Goal: Check status: Check status

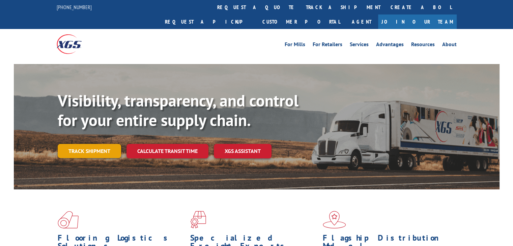
click at [99, 144] on link "Track shipment" at bounding box center [89, 151] width 63 height 14
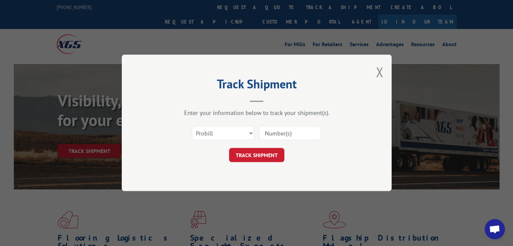
click at [283, 130] on input at bounding box center [290, 133] width 62 height 14
type input "15984082"
click at [250, 152] on button "TRACK SHIPMENT" at bounding box center [256, 155] width 55 height 14
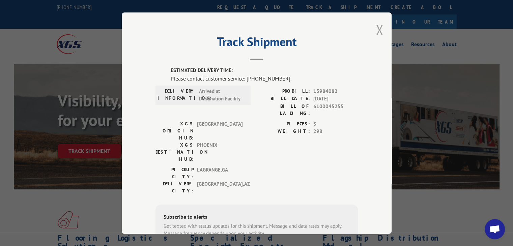
click at [376, 24] on button "Close modal" at bounding box center [379, 30] width 7 height 18
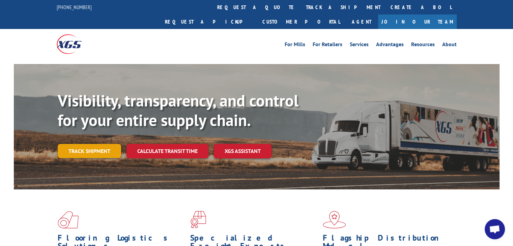
click at [93, 144] on link "Track shipment" at bounding box center [89, 151] width 63 height 14
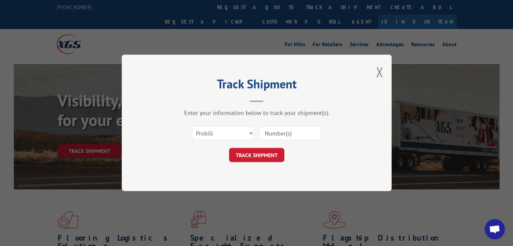
click at [286, 132] on input at bounding box center [290, 133] width 62 height 14
type input "15987153"
click at [259, 151] on button "TRACK SHIPMENT" at bounding box center [256, 155] width 55 height 14
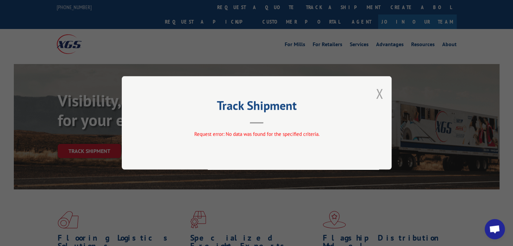
click at [378, 93] on button "Close modal" at bounding box center [379, 94] width 7 height 18
